Goal: Information Seeking & Learning: Learn about a topic

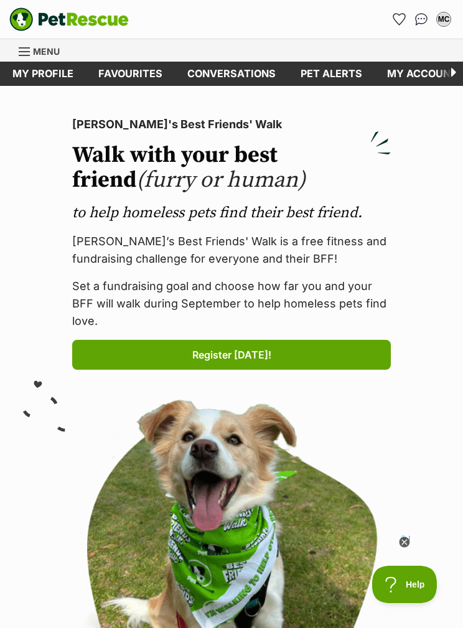
click at [45, 53] on span "Menu" at bounding box center [46, 51] width 27 height 11
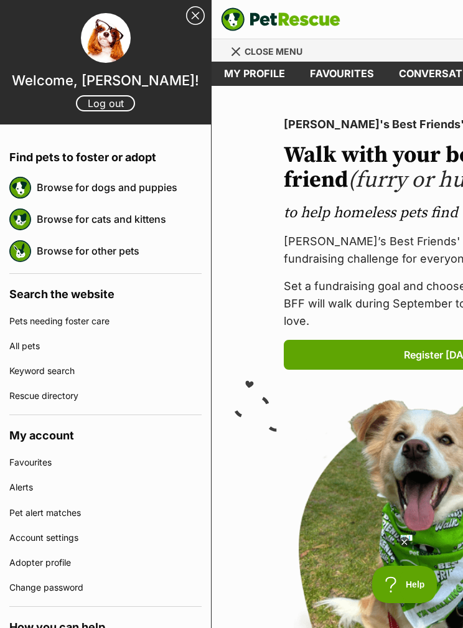
click at [165, 217] on link "Browse for cats and kittens" at bounding box center [119, 219] width 165 height 26
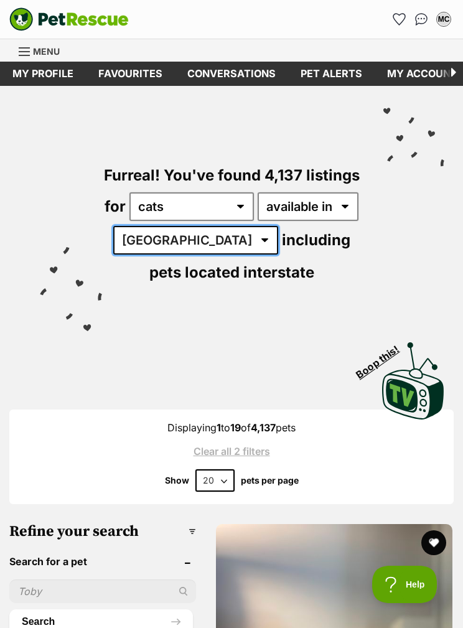
click at [179, 241] on select "Australia ACT NSW NT QLD SA TAS VIC WA" at bounding box center [195, 240] width 165 height 29
select select "VIC"
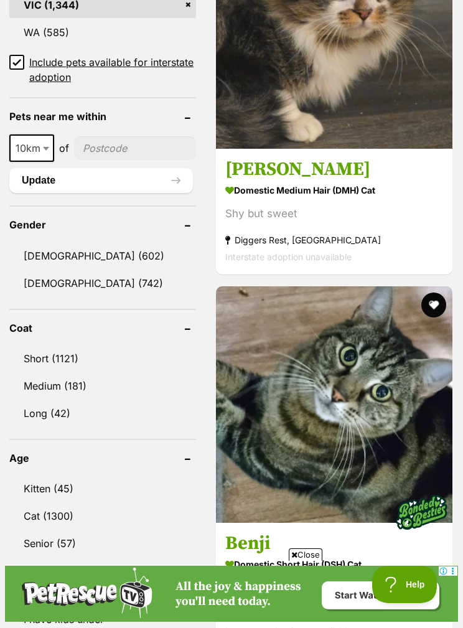
click at [44, 147] on b at bounding box center [46, 149] width 6 height 4
select select "25"
click at [129, 148] on input"] "postcode" at bounding box center [136, 148] width 120 height 24
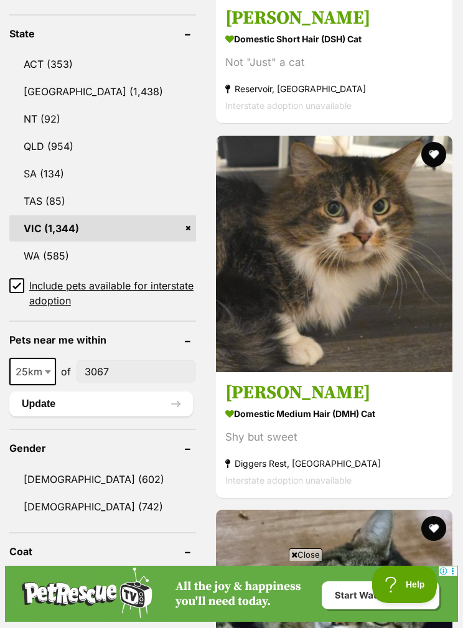
scroll to position [745, 0]
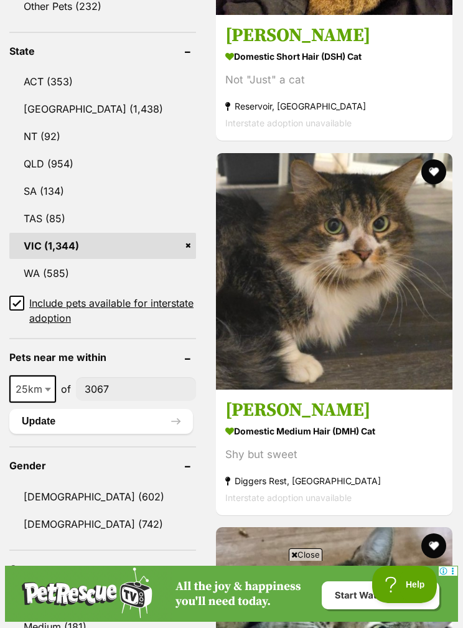
type input"] "3067"
click at [134, 421] on button "Update" at bounding box center [101, 421] width 184 height 25
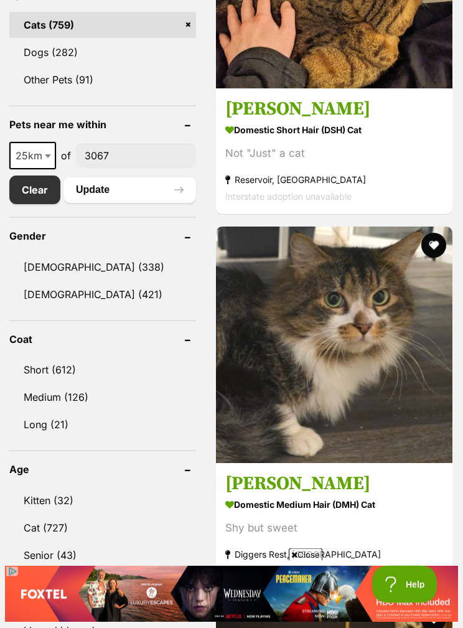
scroll to position [668, 0]
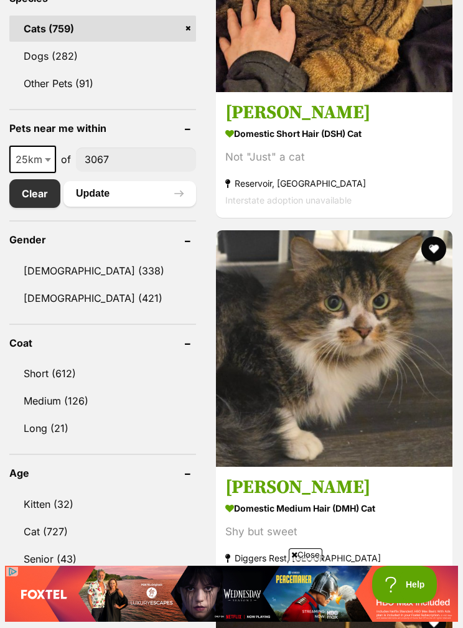
click at [47, 158] on b at bounding box center [48, 160] width 6 height 4
select select "10"
click at [137, 188] on button "Update" at bounding box center [129, 193] width 133 height 25
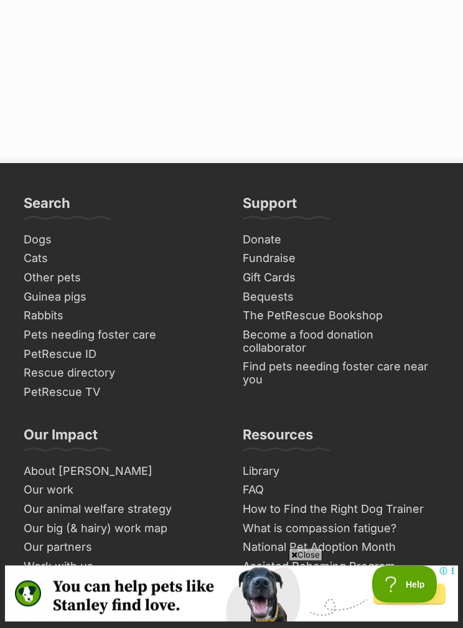
scroll to position [8225, 0]
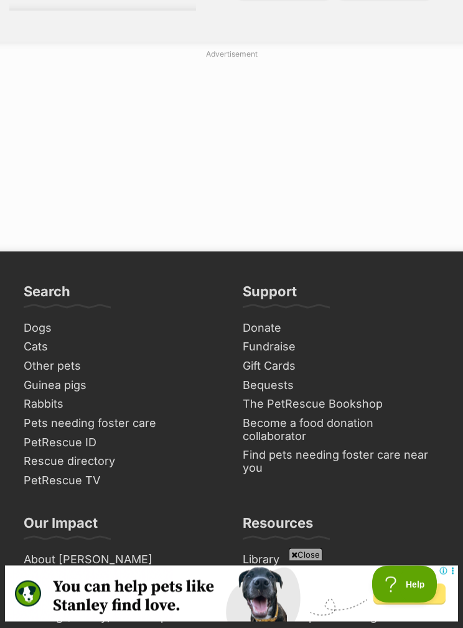
scroll to position [8169, 0]
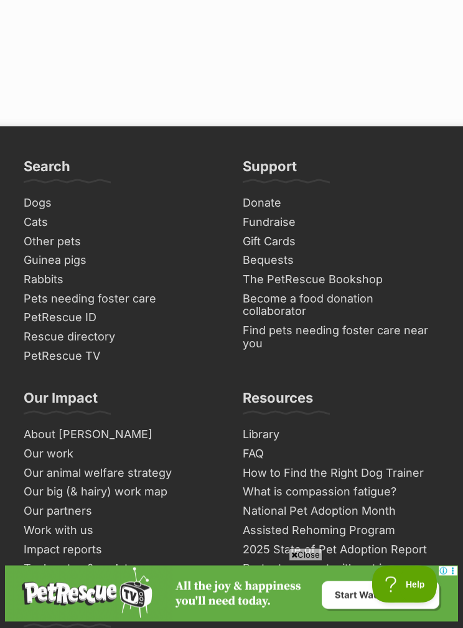
scroll to position [8450, 0]
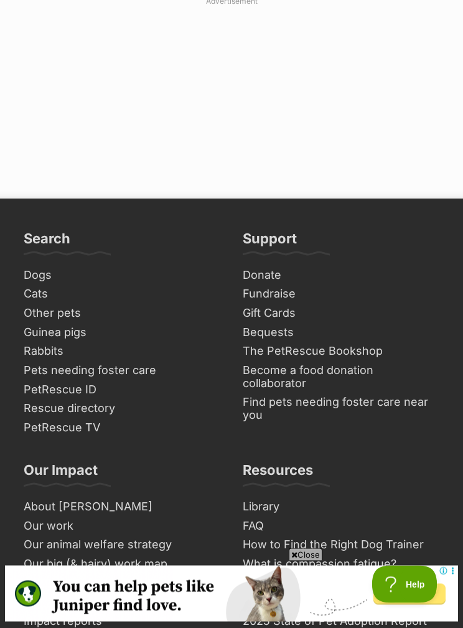
scroll to position [8222, 0]
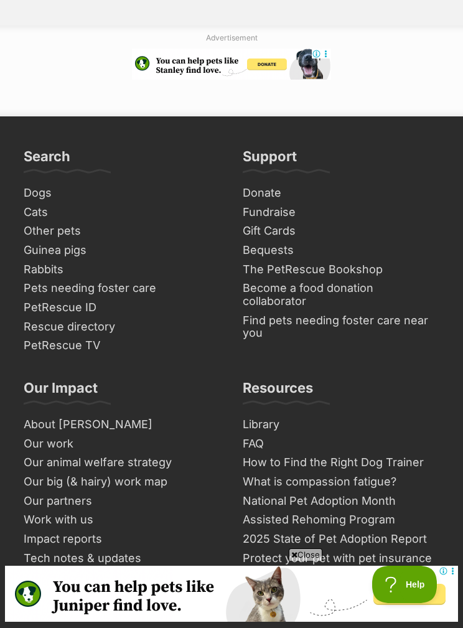
scroll to position [8263, 0]
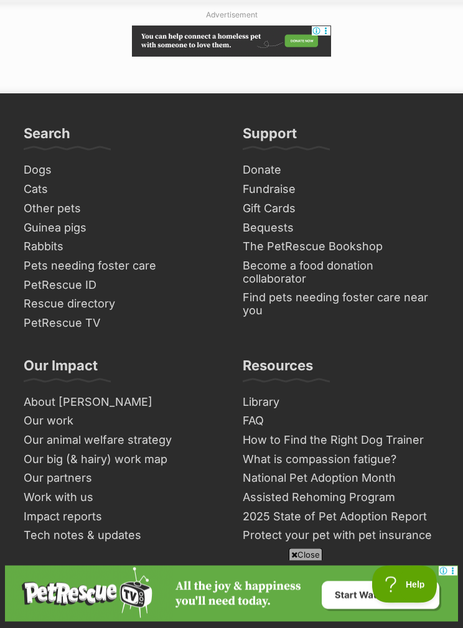
scroll to position [8364, 0]
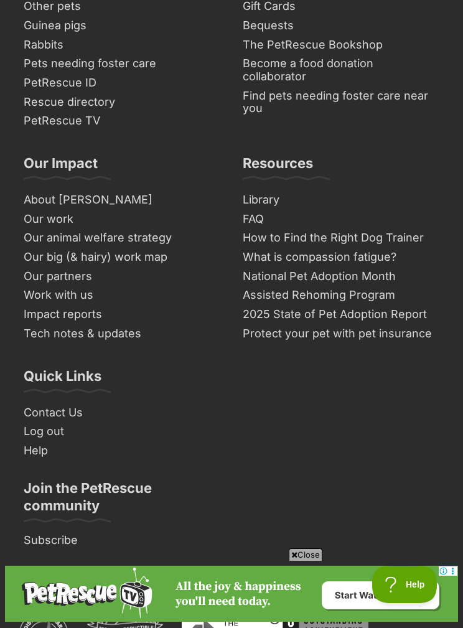
scroll to position [8416, 0]
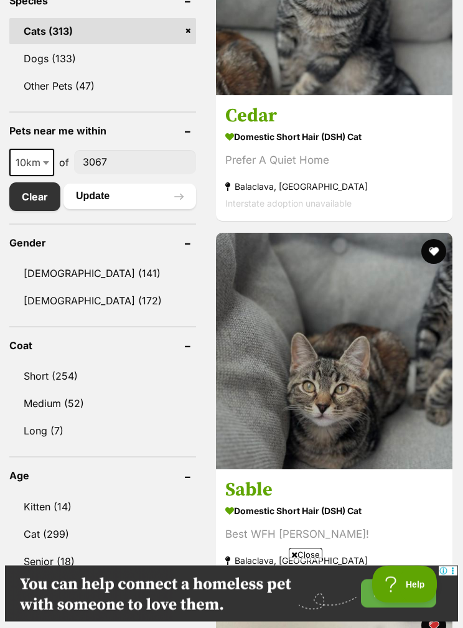
scroll to position [664, 0]
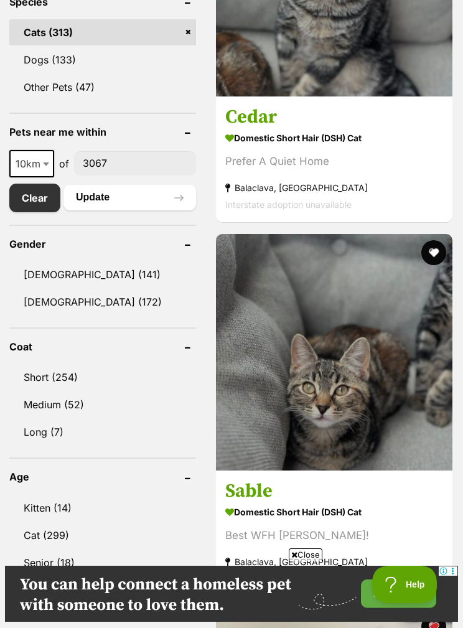
click at [438, 265] on button "favourite" at bounding box center [433, 252] width 25 height 25
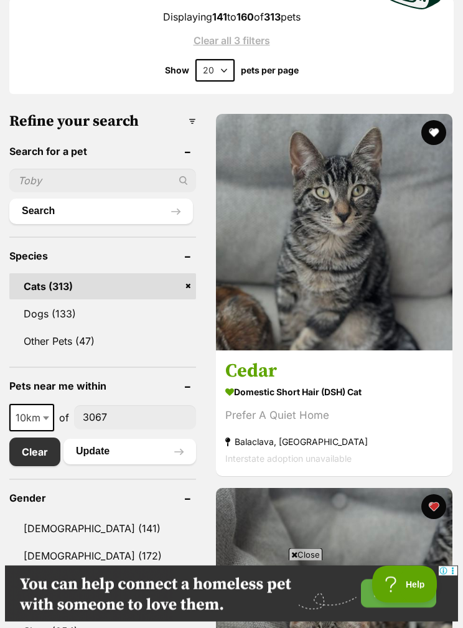
click at [433, 122] on button "favourite" at bounding box center [433, 133] width 25 height 25
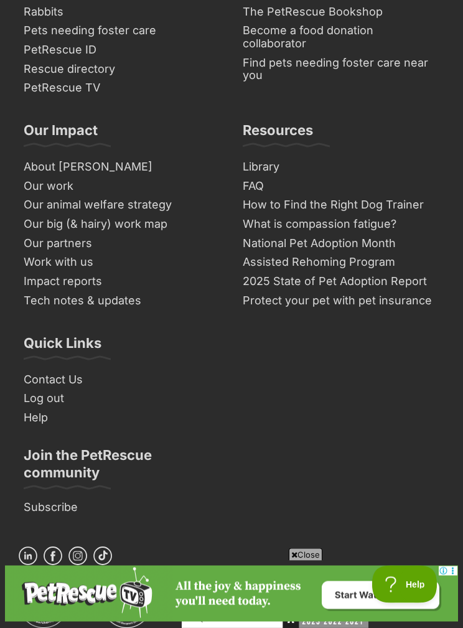
scroll to position [8443, 0]
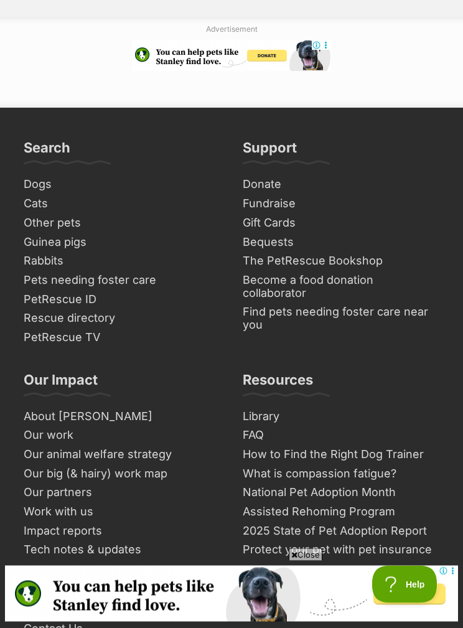
scroll to position [8350, 0]
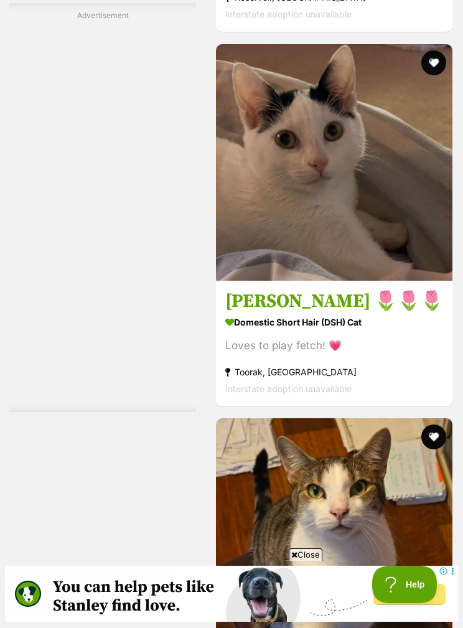
scroll to position [2131, 0]
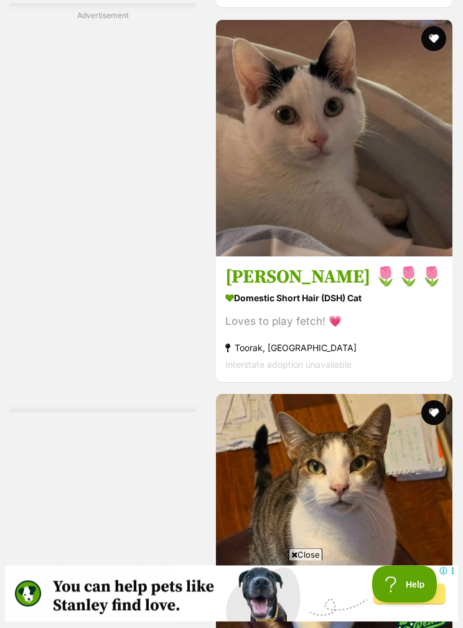
click at [434, 52] on button "favourite" at bounding box center [433, 39] width 25 height 25
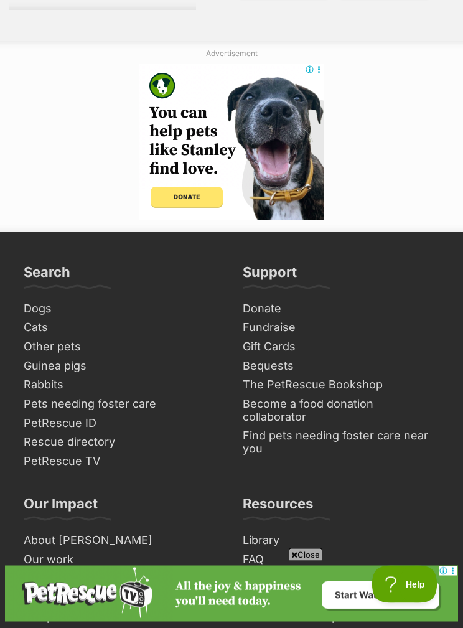
scroll to position [8206, 0]
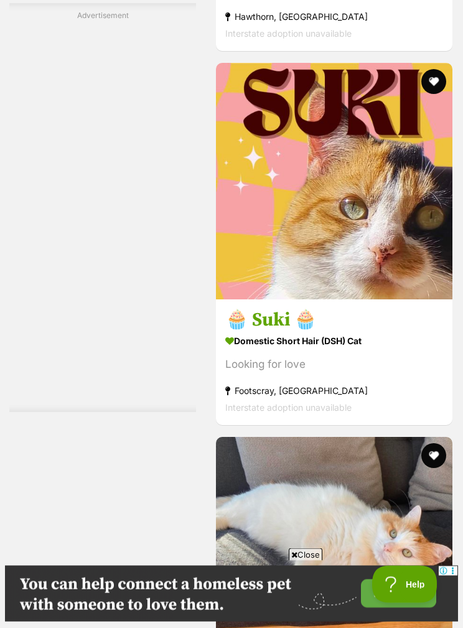
scroll to position [2574, 0]
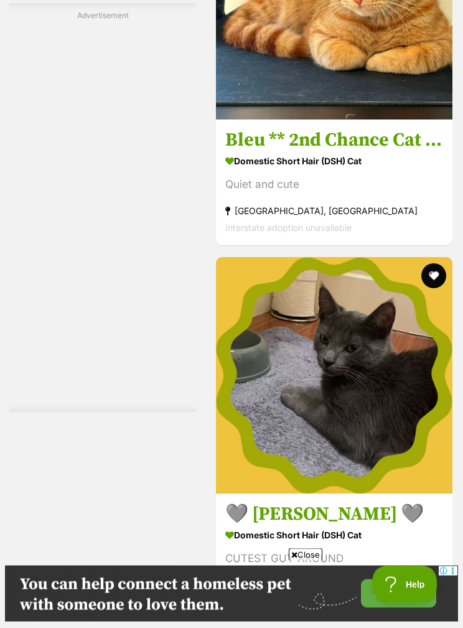
scroll to position [4196, 0]
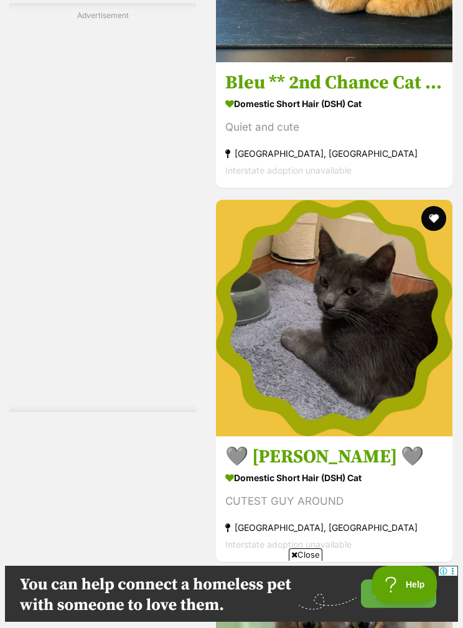
click at [377, 95] on h3 "Bleu ** 2nd Chance Cat Rescue**" at bounding box center [334, 83] width 218 height 24
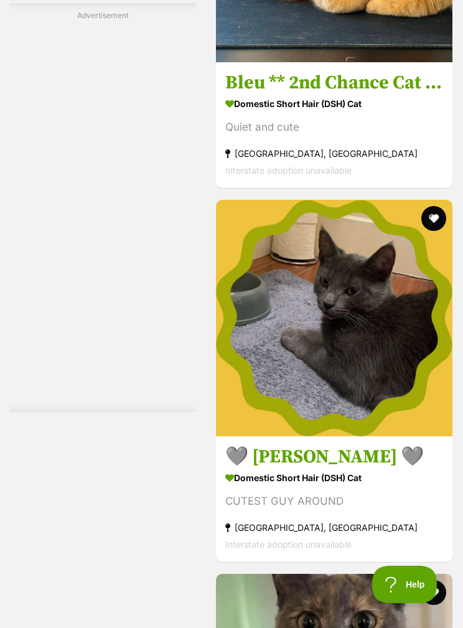
scroll to position [4246, 0]
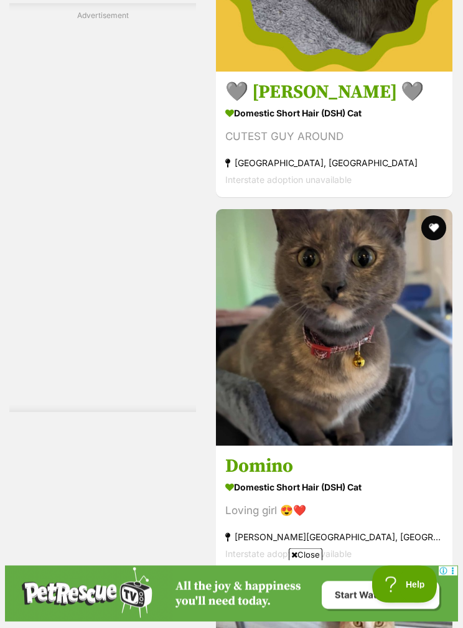
scroll to position [4561, 0]
click at [337, 122] on strong "Domestic Short Hair (DSH) Cat" at bounding box center [334, 113] width 218 height 18
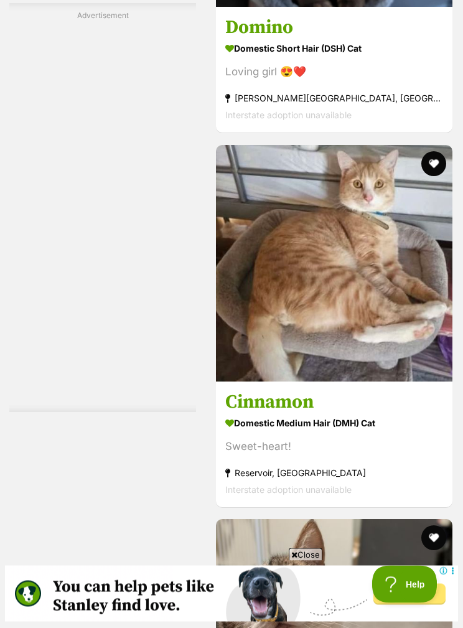
scroll to position [5000, 0]
click at [266, 40] on h3 "Domino" at bounding box center [334, 28] width 218 height 24
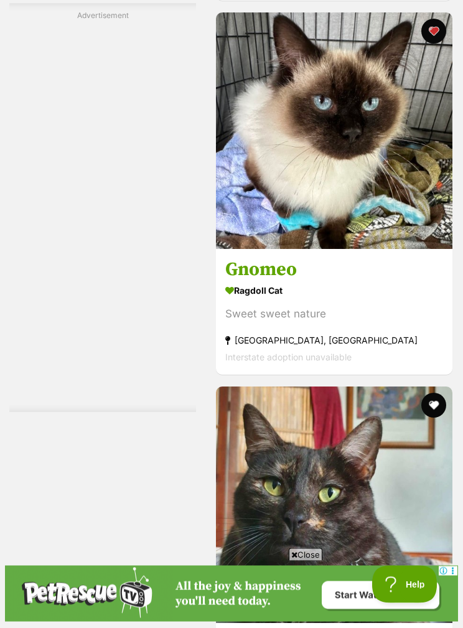
scroll to position [7444, 0]
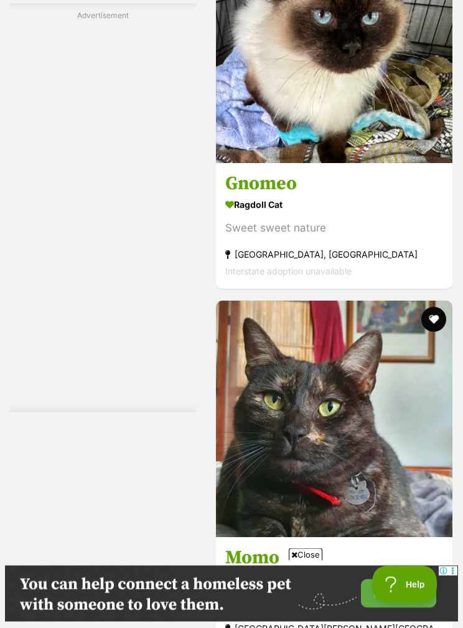
scroll to position [7383, 0]
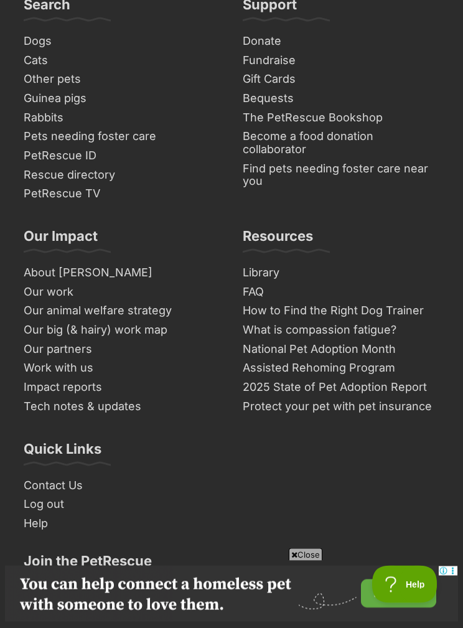
scroll to position [8337, 0]
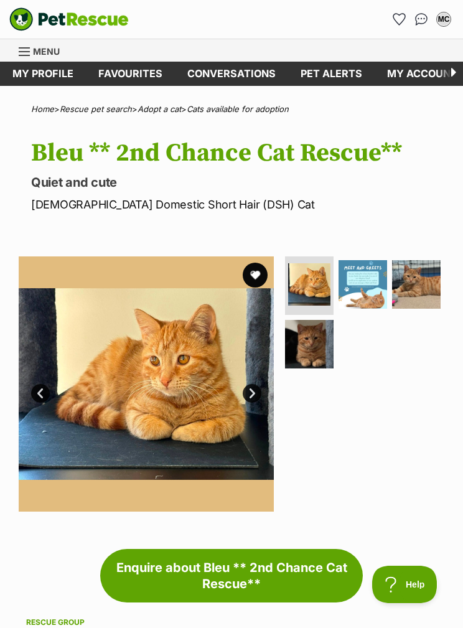
click at [368, 286] on img at bounding box center [362, 284] width 49 height 49
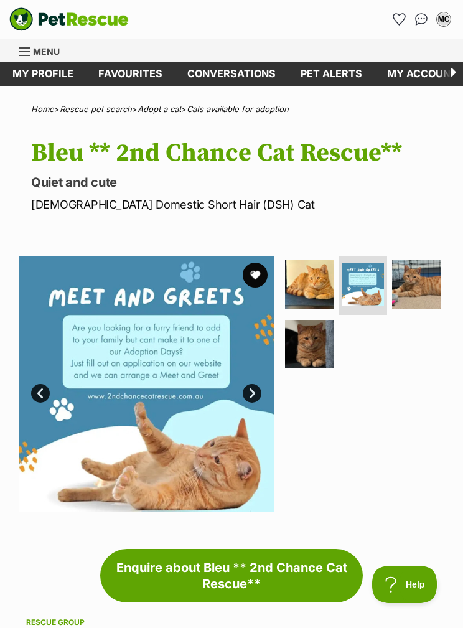
click at [410, 289] on img at bounding box center [416, 284] width 49 height 49
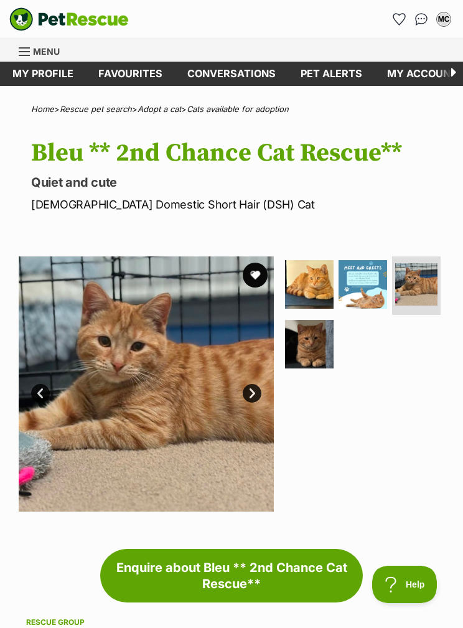
click at [321, 358] on img at bounding box center [309, 344] width 49 height 49
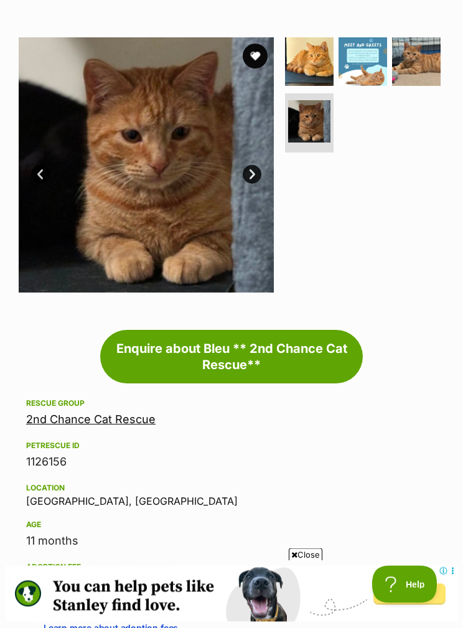
scroll to position [217, 0]
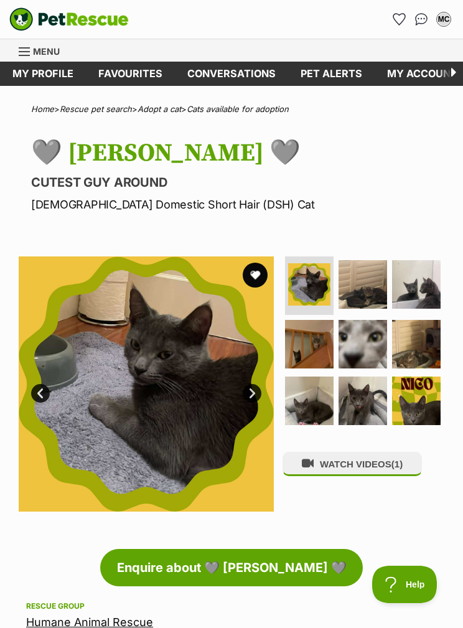
click at [367, 292] on img at bounding box center [362, 284] width 49 height 49
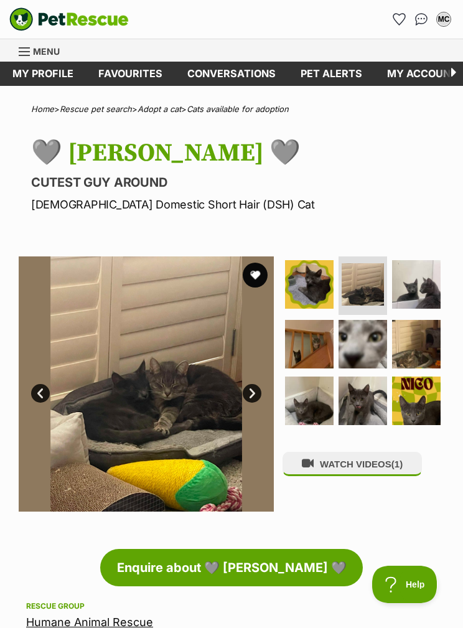
click at [412, 296] on img at bounding box center [416, 284] width 49 height 49
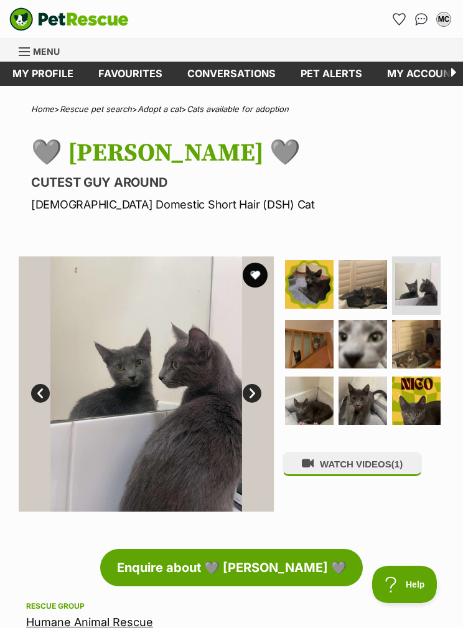
click at [316, 349] on img at bounding box center [309, 344] width 49 height 49
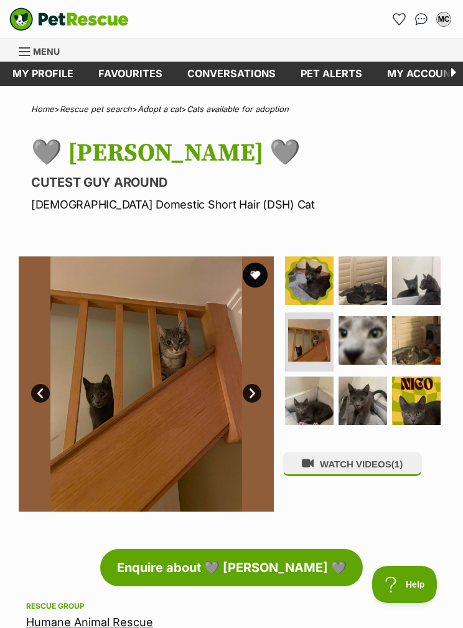
click at [361, 341] on img at bounding box center [362, 340] width 49 height 49
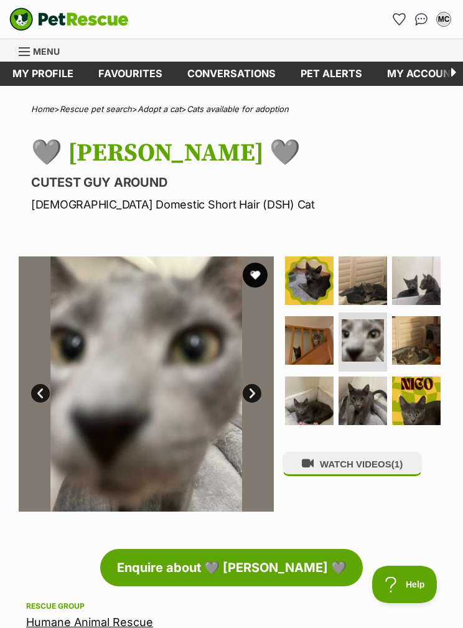
click at [413, 346] on img at bounding box center [416, 340] width 49 height 49
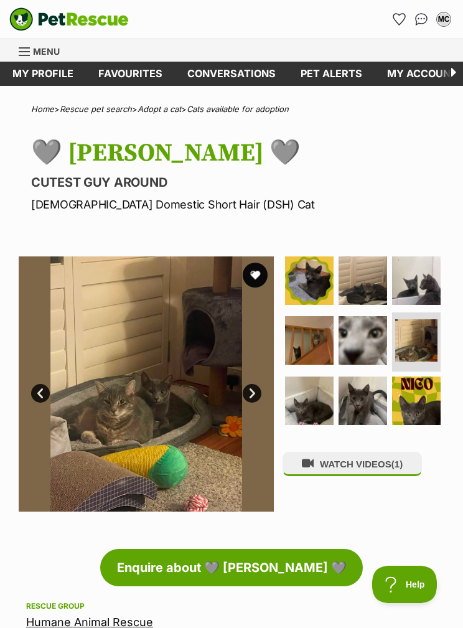
click at [320, 396] on img at bounding box center [309, 400] width 49 height 49
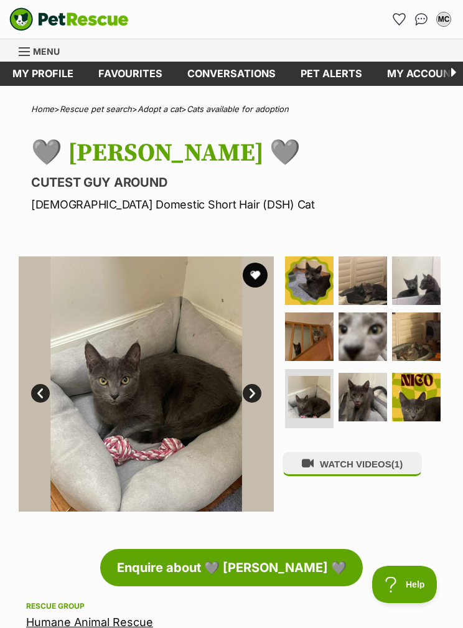
click at [366, 399] on img at bounding box center [362, 397] width 49 height 49
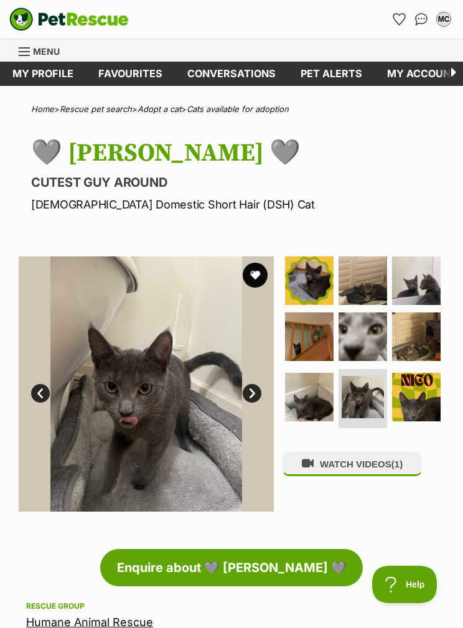
click at [418, 392] on img at bounding box center [416, 397] width 49 height 49
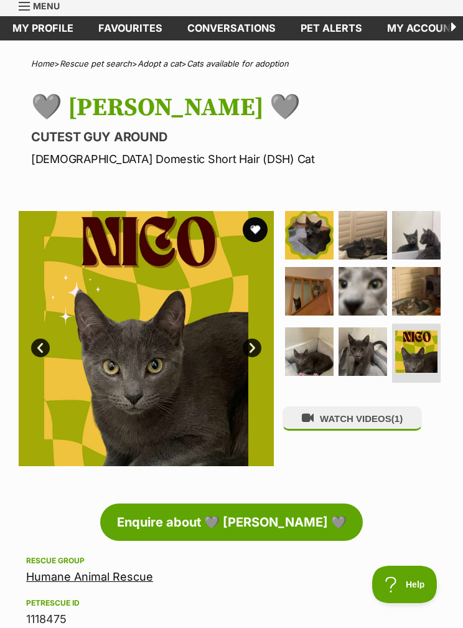
scroll to position [53, 0]
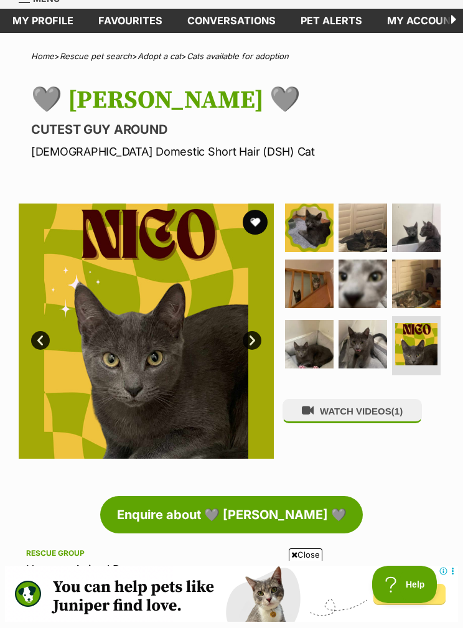
click at [258, 225] on button "favourite" at bounding box center [255, 222] width 25 height 25
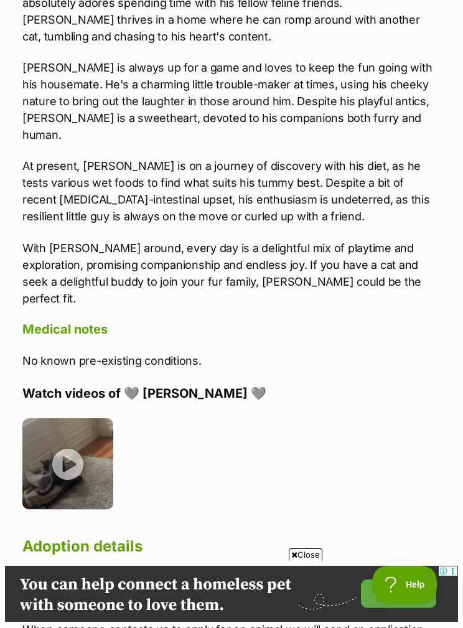
scroll to position [1244, 9]
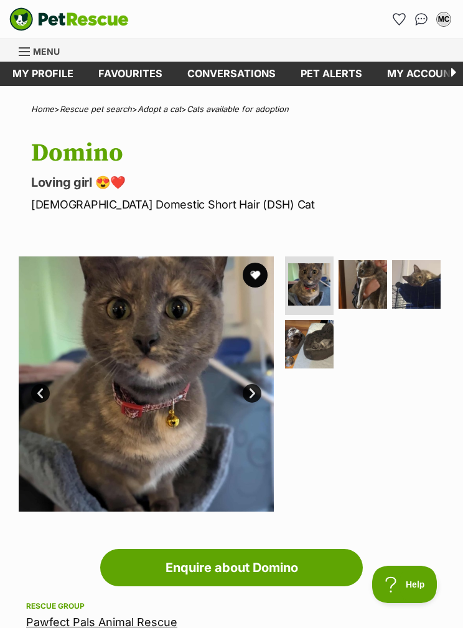
click at [368, 283] on img at bounding box center [362, 284] width 49 height 49
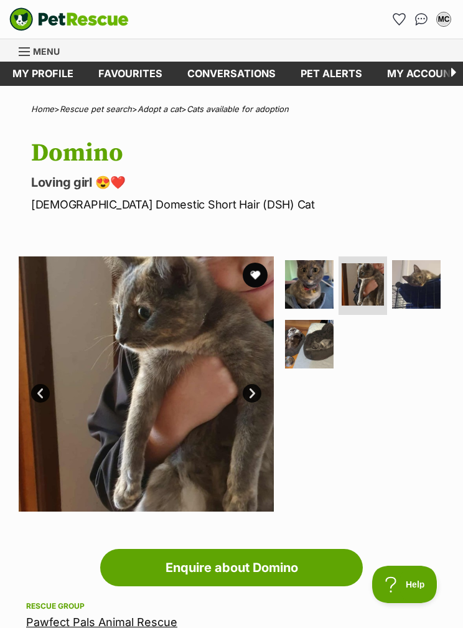
click at [419, 302] on img at bounding box center [416, 284] width 49 height 49
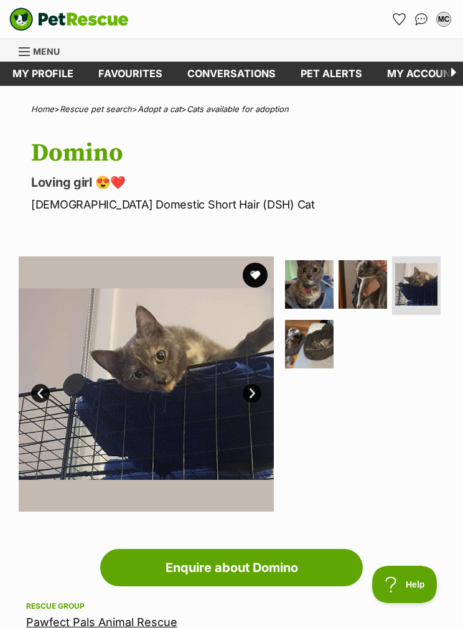
click at [330, 350] on img at bounding box center [309, 344] width 49 height 49
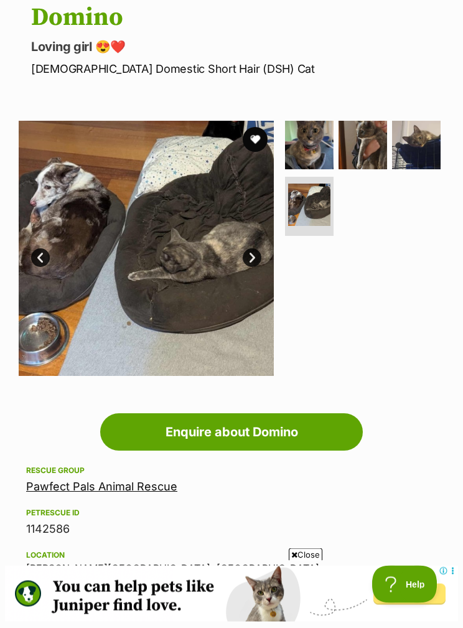
scroll to position [134, 0]
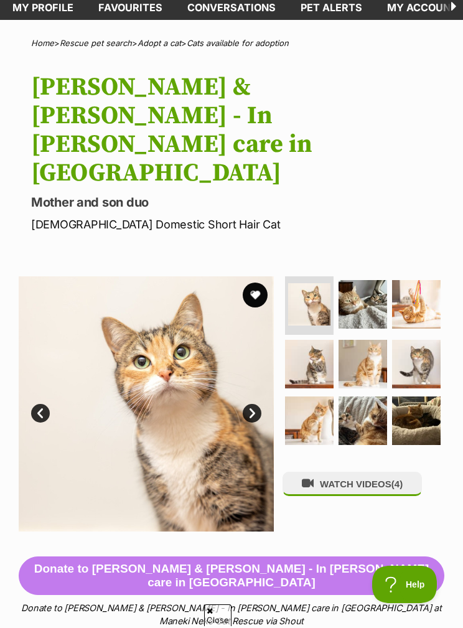
scroll to position [72, 0]
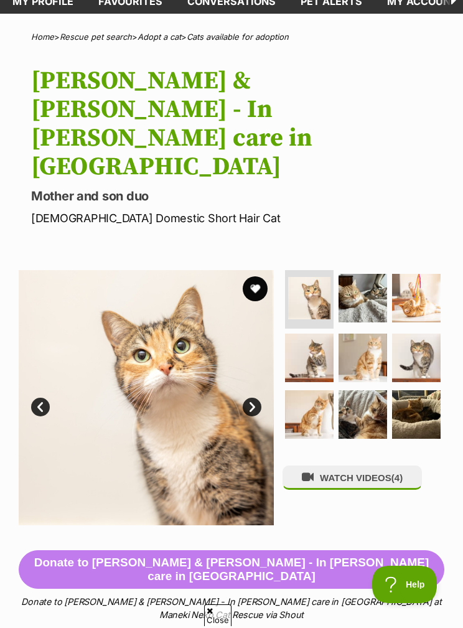
click at [363, 274] on img at bounding box center [362, 298] width 49 height 49
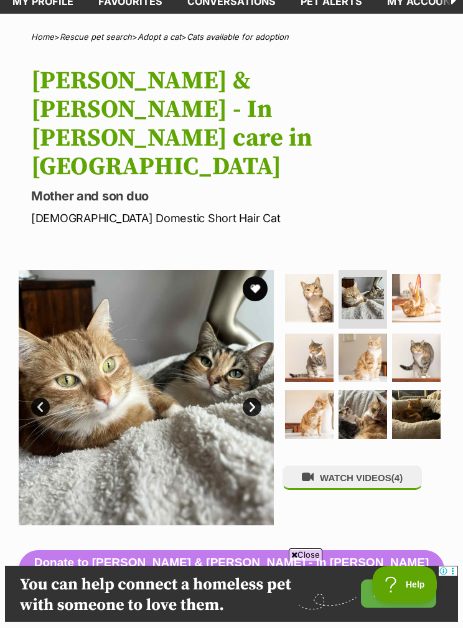
scroll to position [0, 0]
click at [420, 274] on img at bounding box center [416, 298] width 49 height 49
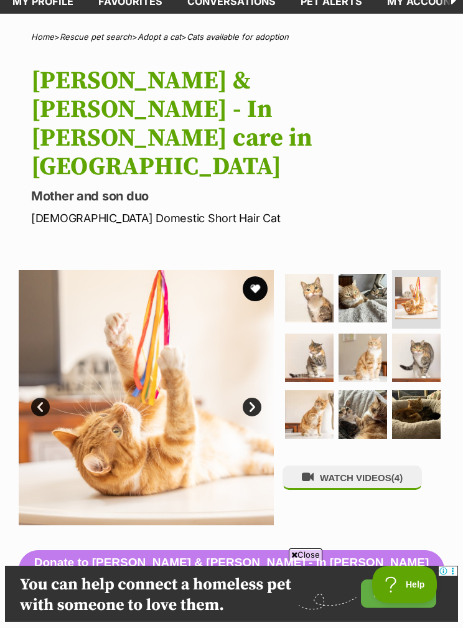
click at [314, 334] on img at bounding box center [309, 358] width 49 height 49
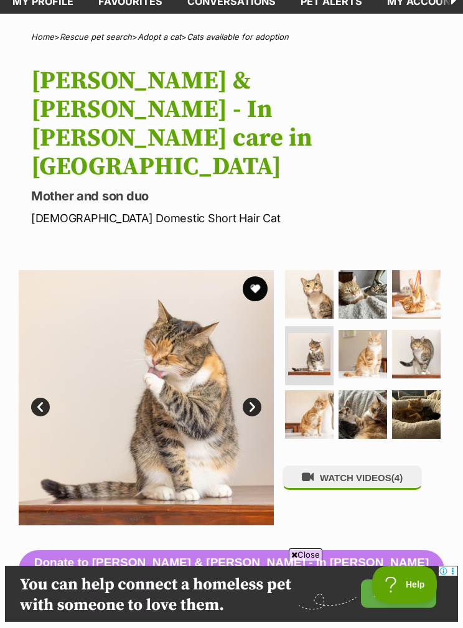
click at [367, 330] on img at bounding box center [362, 354] width 49 height 49
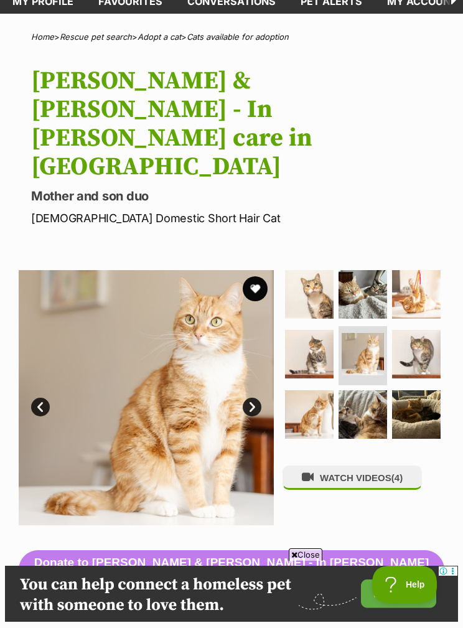
click at [417, 330] on img at bounding box center [416, 354] width 49 height 49
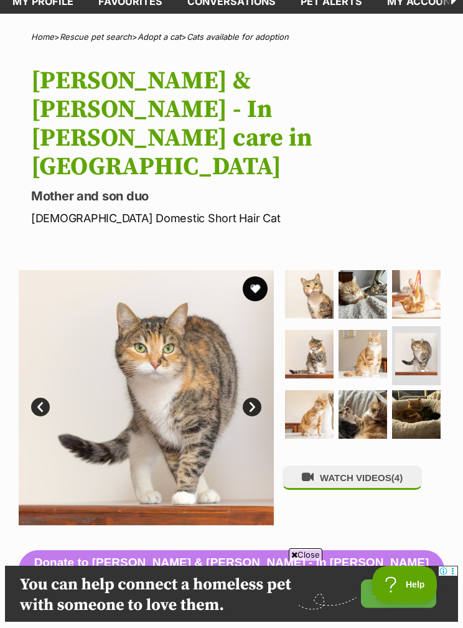
click at [320, 390] on img at bounding box center [309, 414] width 49 height 49
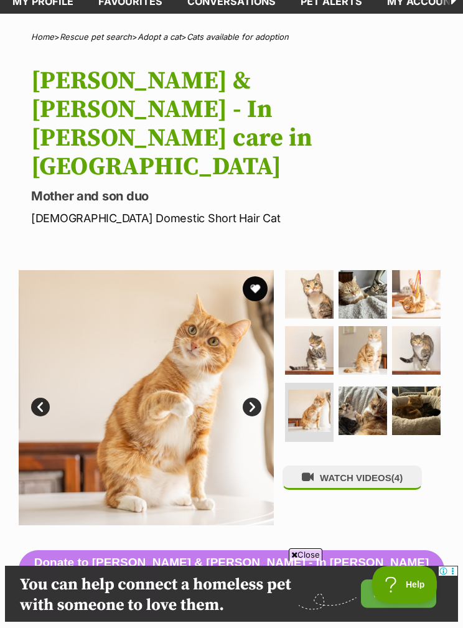
click at [376, 386] on img at bounding box center [362, 410] width 49 height 49
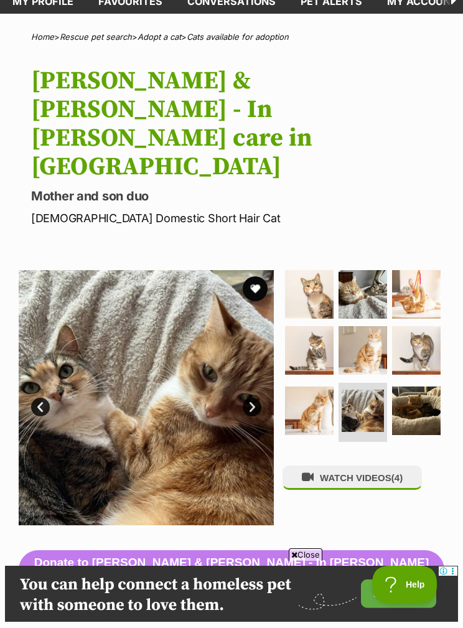
click at [420, 386] on img at bounding box center [416, 410] width 49 height 49
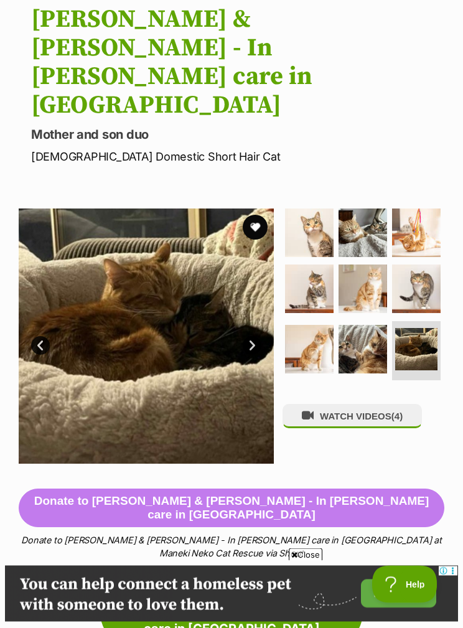
scroll to position [134, 0]
click at [323, 208] on img at bounding box center [309, 232] width 49 height 49
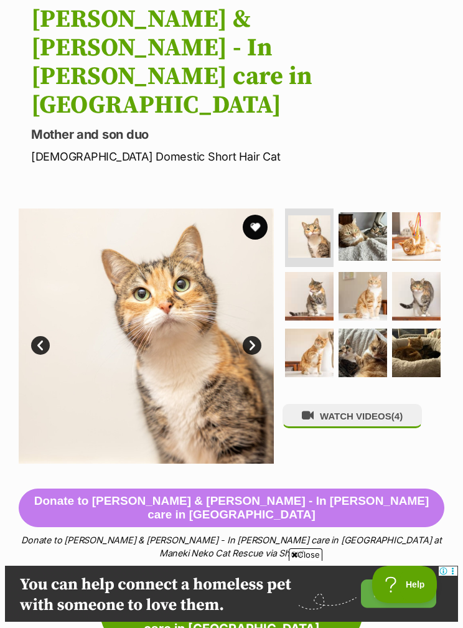
click at [325, 329] on img at bounding box center [309, 353] width 49 height 49
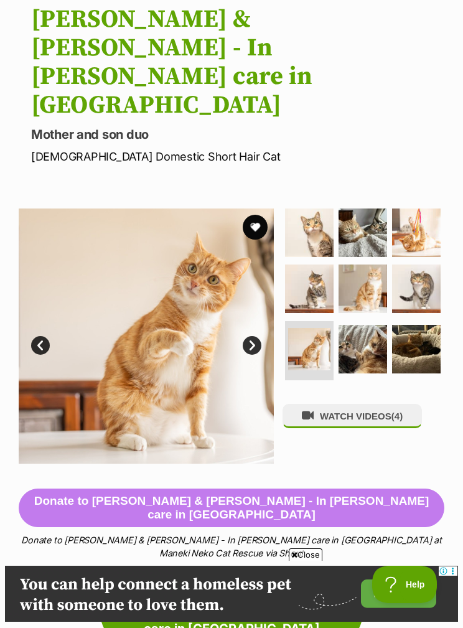
click at [373, 264] on img at bounding box center [362, 288] width 49 height 49
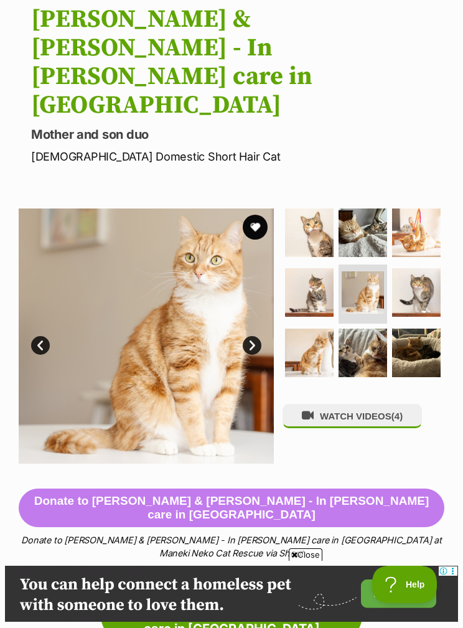
click at [373, 329] on img at bounding box center [362, 353] width 49 height 49
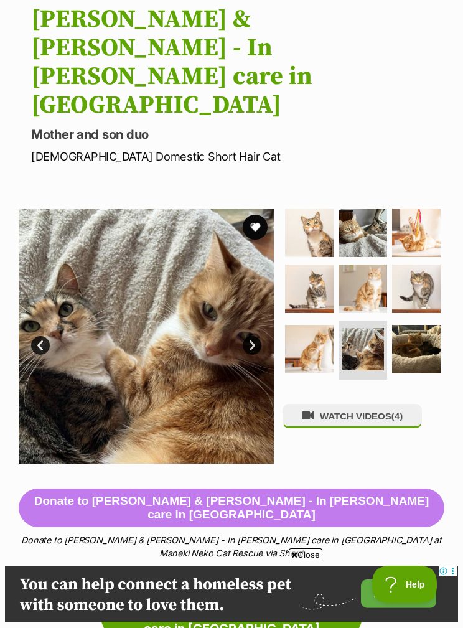
click at [414, 325] on img at bounding box center [416, 349] width 49 height 49
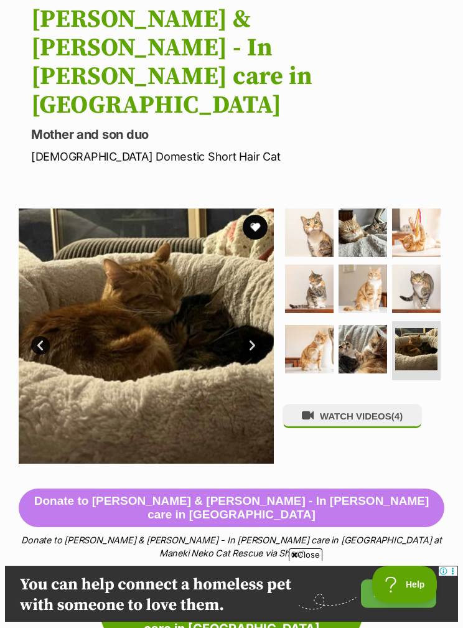
click at [325, 264] on img at bounding box center [309, 288] width 49 height 49
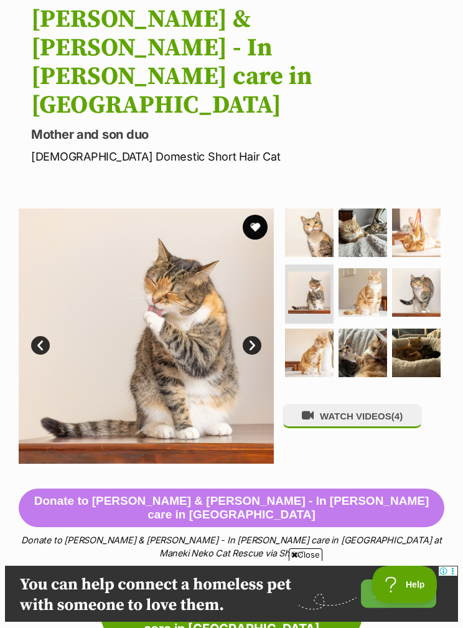
click at [259, 215] on button "favourite" at bounding box center [255, 227] width 25 height 25
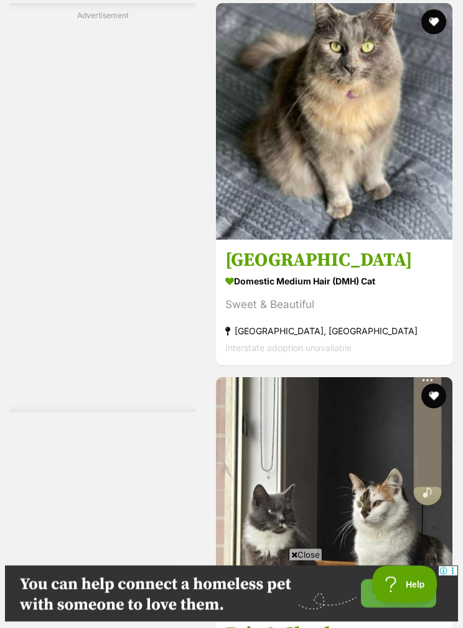
scroll to position [2803, 0]
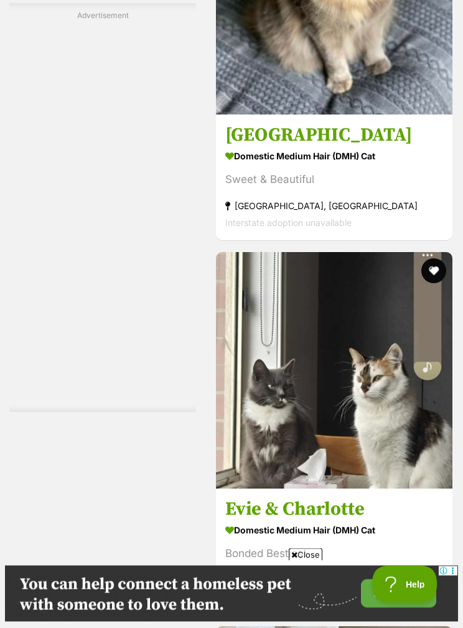
click at [237, 147] on h3 "[GEOGRAPHIC_DATA]" at bounding box center [334, 136] width 218 height 24
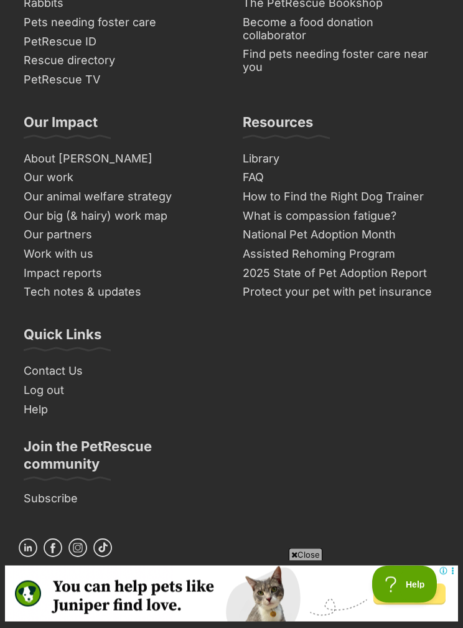
scroll to position [8607, 0]
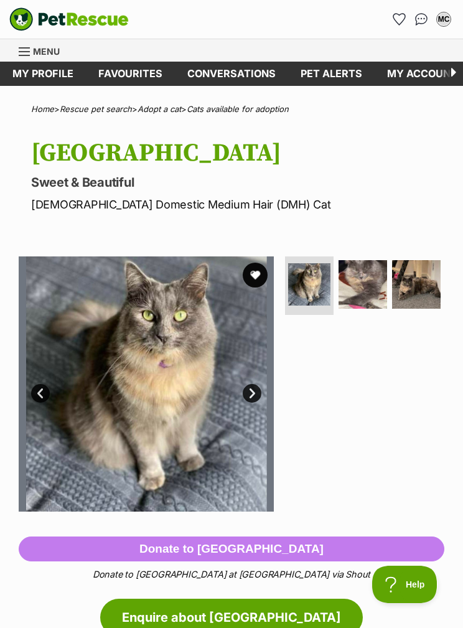
click at [365, 292] on img at bounding box center [362, 284] width 49 height 49
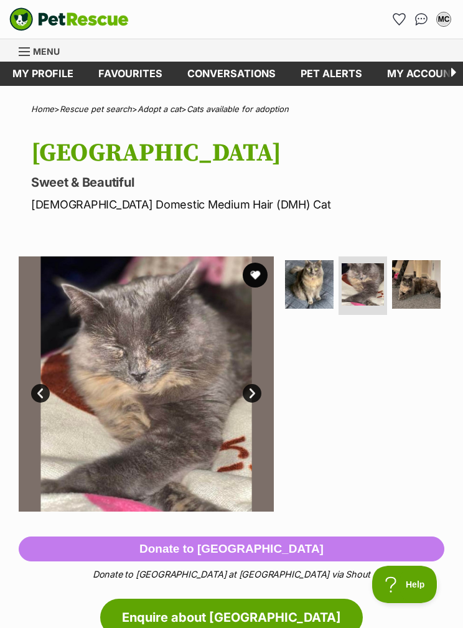
click at [418, 299] on img at bounding box center [416, 284] width 49 height 49
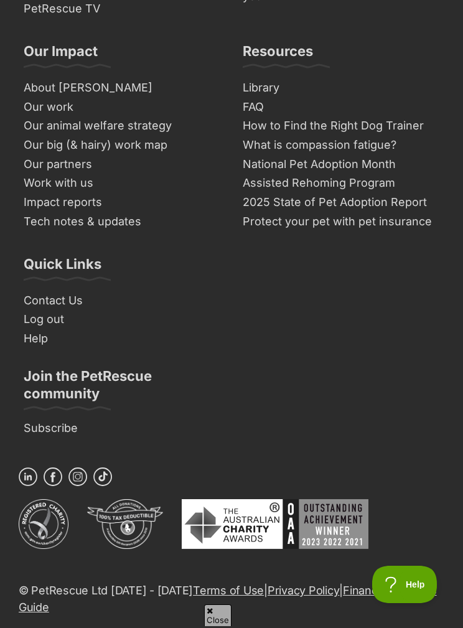
scroll to position [8552, 0]
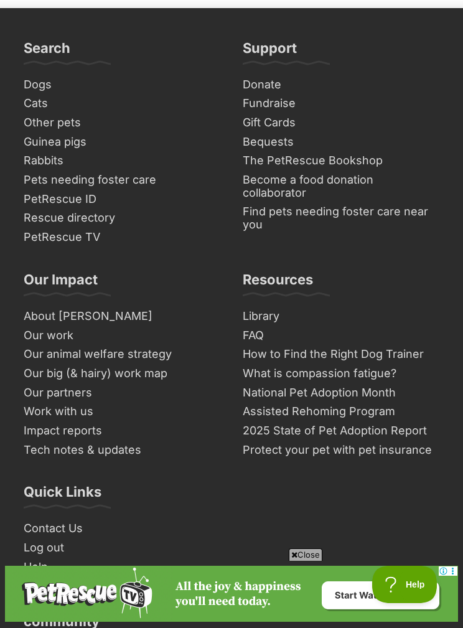
scroll to position [8452, 0]
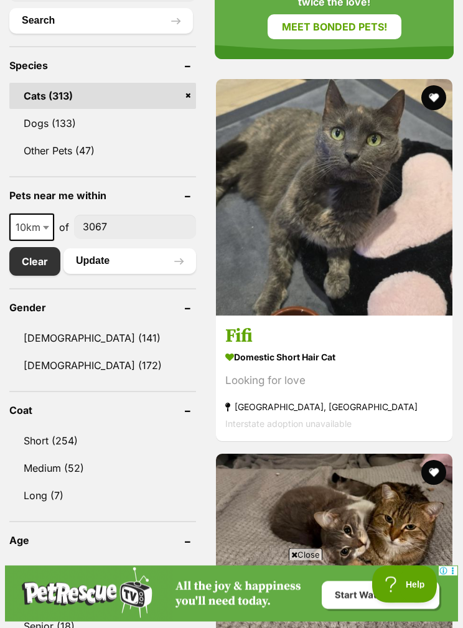
scroll to position [600, 0]
click at [437, 88] on button "favourite" at bounding box center [433, 97] width 25 height 25
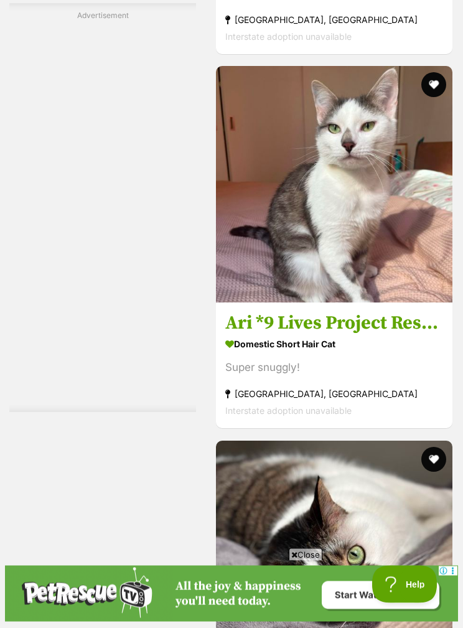
scroll to position [5232, 0]
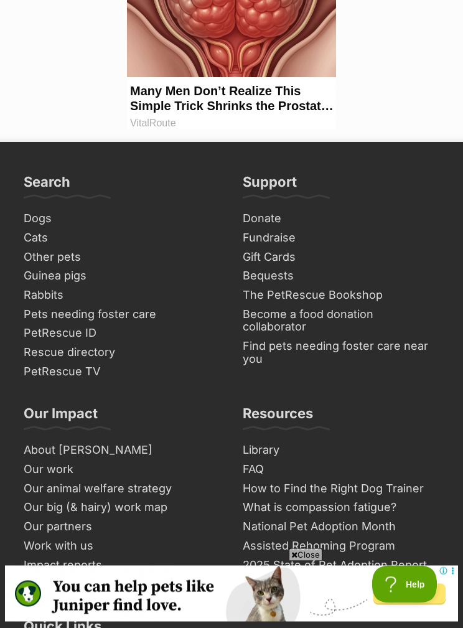
scroll to position [8453, 0]
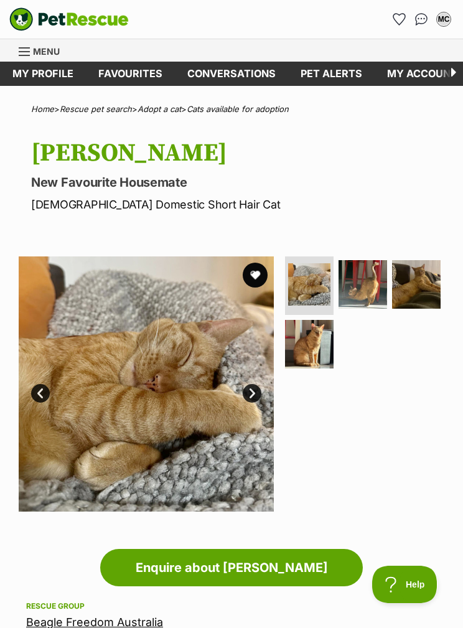
click at [370, 281] on img at bounding box center [362, 284] width 49 height 49
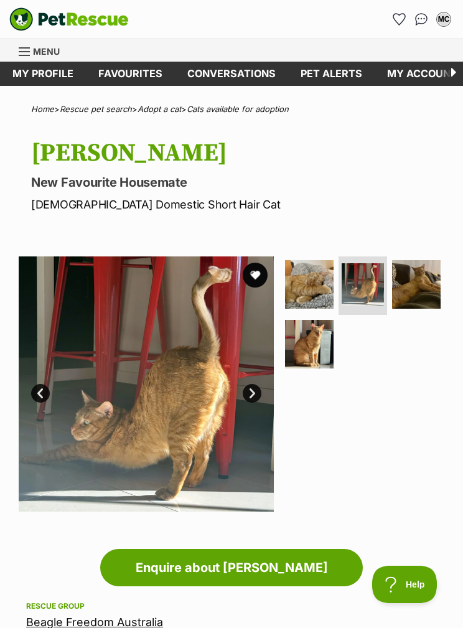
click at [413, 295] on img at bounding box center [416, 284] width 49 height 49
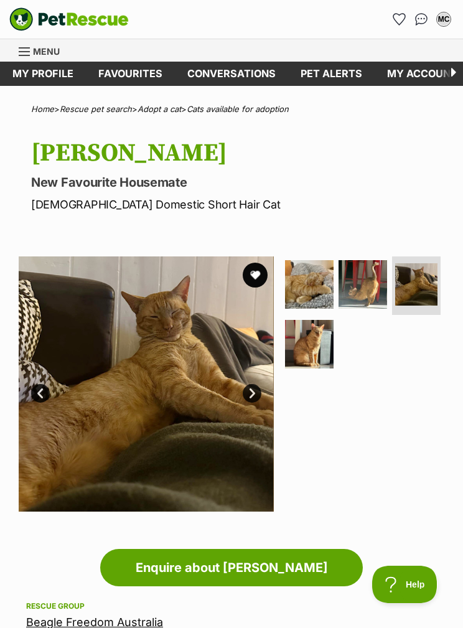
click at [373, 289] on img at bounding box center [362, 284] width 49 height 49
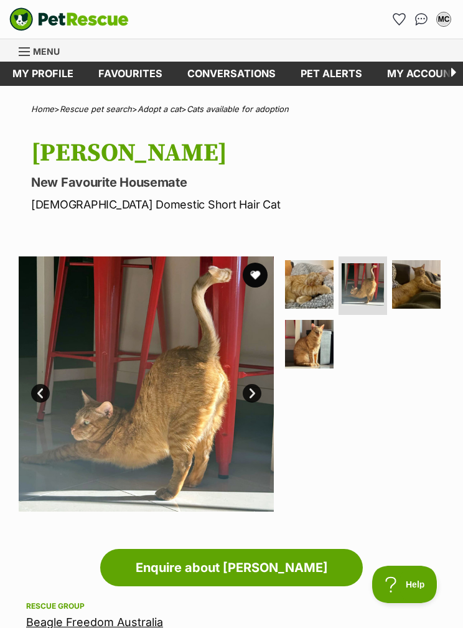
click at [314, 342] on img at bounding box center [309, 344] width 49 height 49
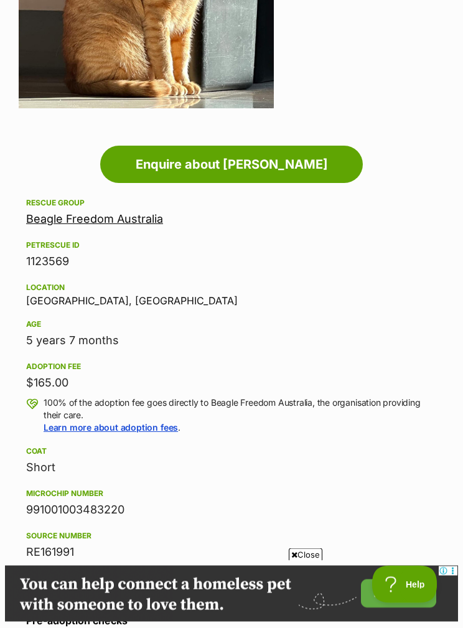
scroll to position [391, 0]
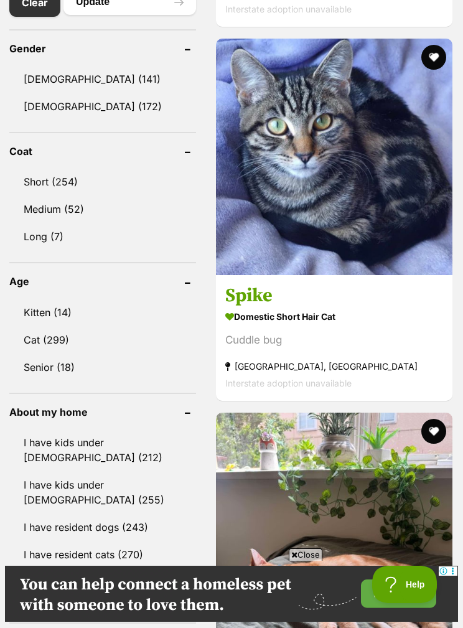
scroll to position [838, 0]
